Goal: Navigation & Orientation: Find specific page/section

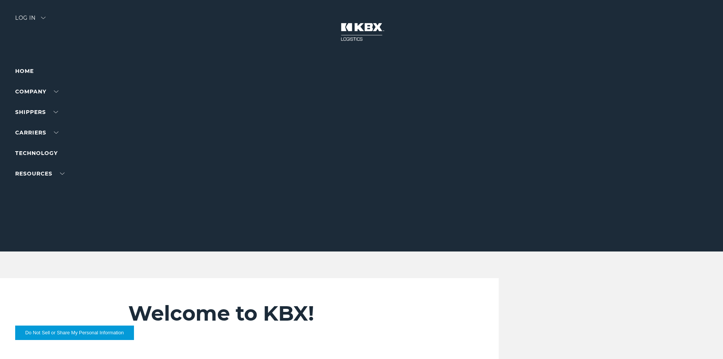
click at [35, 11] on div at bounding box center [364, 125] width 729 height 251
click at [37, 15] on div "Log in" at bounding box center [30, 20] width 30 height 11
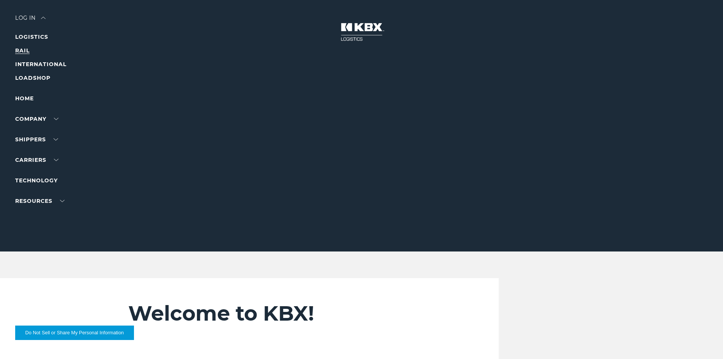
click at [22, 47] on link "RAIL" at bounding box center [22, 50] width 14 height 7
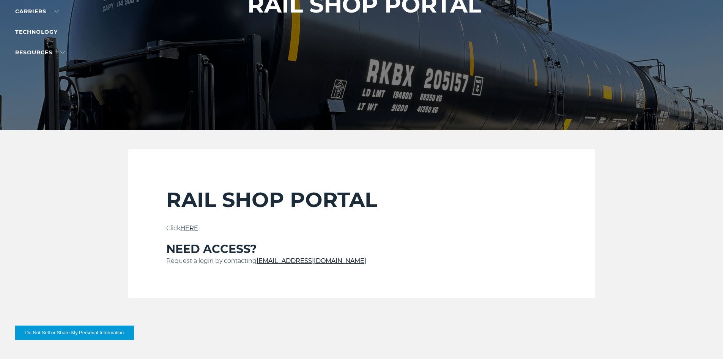
scroll to position [190, 0]
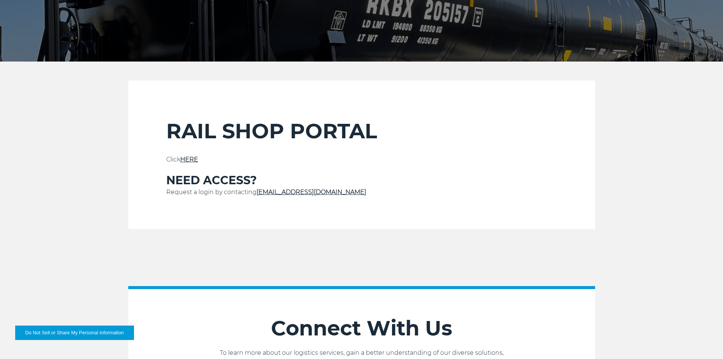
click at [198, 158] on link "HERE" at bounding box center [189, 159] width 18 height 7
